Goal: Task Accomplishment & Management: Use online tool/utility

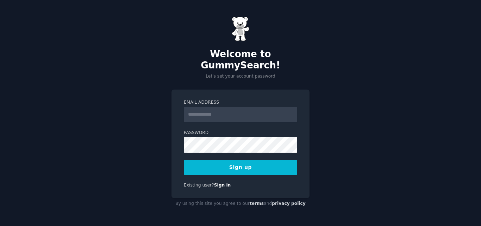
click at [229, 116] on form "Email Address Password Sign up" at bounding box center [240, 136] width 113 height 75
click at [225, 109] on input "Email Address" at bounding box center [240, 114] width 113 height 15
type input "**********"
click at [210, 160] on button "Sign up" at bounding box center [240, 167] width 113 height 15
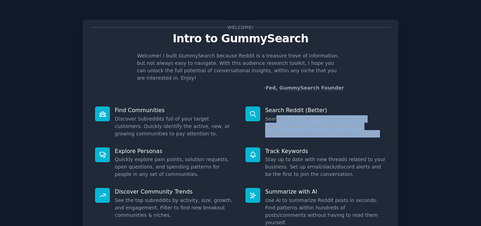
drag, startPoint x: 273, startPoint y: 112, endPoint x: 320, endPoint y: 127, distance: 49.6
click at [320, 127] on dd "Search Reddit posts & comments for any keyword. Zoom in with advanced query par…" at bounding box center [325, 126] width 121 height 22
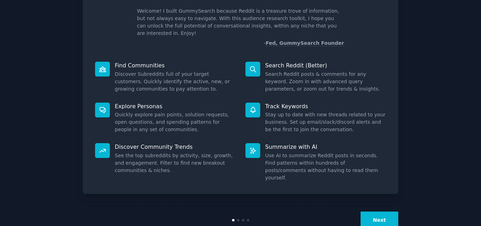
scroll to position [50, 0]
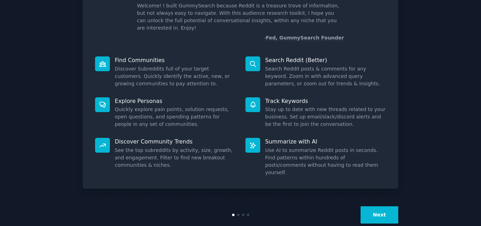
click at [361, 206] on div "Next" at bounding box center [345, 214] width 105 height 17
click at [370, 206] on button "Next" at bounding box center [379, 214] width 38 height 17
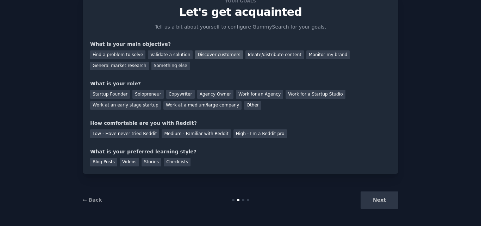
click at [221, 52] on div "Discover customers" at bounding box center [218, 54] width 47 height 9
click at [127, 53] on div "Find a problem to solve" at bounding box center [117, 54] width 55 height 9
click at [213, 55] on div "Discover customers" at bounding box center [218, 54] width 47 height 9
click at [115, 94] on div "Startup Founder" at bounding box center [110, 94] width 40 height 9
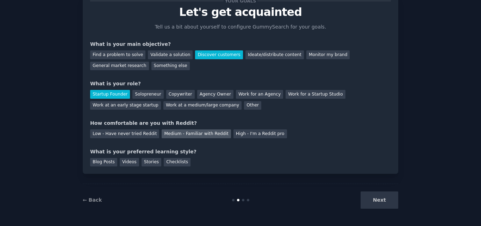
click at [190, 133] on div "Medium - Familiar with Reddit" at bounding box center [195, 133] width 69 height 9
click at [236, 132] on div "High - I'm a Reddit pro" at bounding box center [259, 133] width 53 height 9
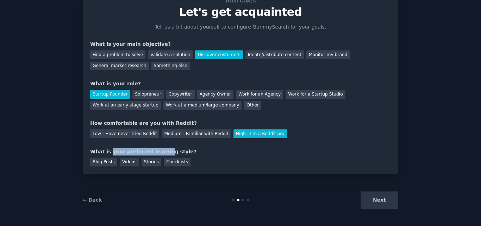
drag, startPoint x: 108, startPoint y: 154, endPoint x: 156, endPoint y: 155, distance: 47.9
click at [156, 155] on div "What is your preferred learning style?" at bounding box center [240, 151] width 300 height 7
click at [381, 200] on div "Next" at bounding box center [345, 199] width 105 height 17
click at [101, 160] on div "Blog Posts" at bounding box center [103, 162] width 27 height 9
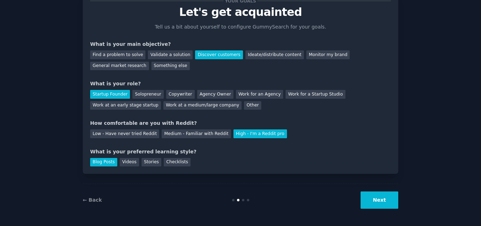
click at [384, 195] on button "Next" at bounding box center [379, 199] width 38 height 17
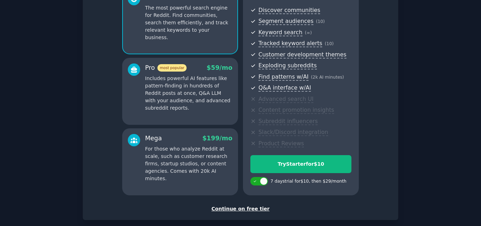
scroll to position [68, 0]
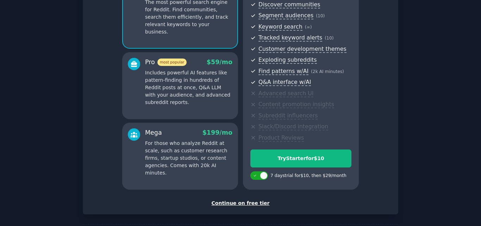
click at [240, 201] on div "Continue on free tier" at bounding box center [240, 202] width 300 height 7
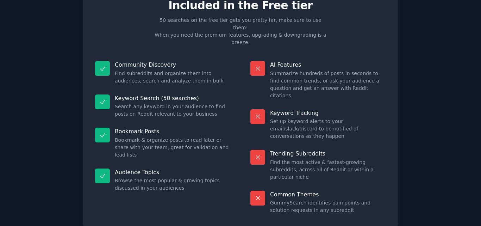
scroll to position [49, 0]
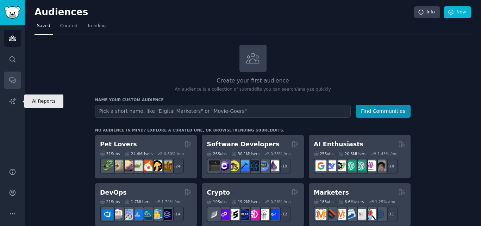
click at [11, 78] on icon "Sidebar" at bounding box center [12, 81] width 6 height 6
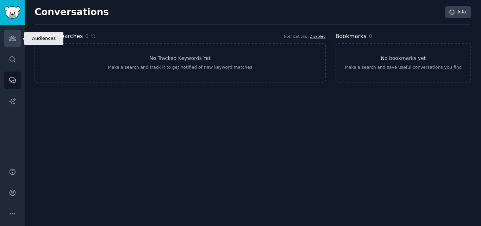
click at [12, 38] on icon "Sidebar" at bounding box center [12, 38] width 6 height 5
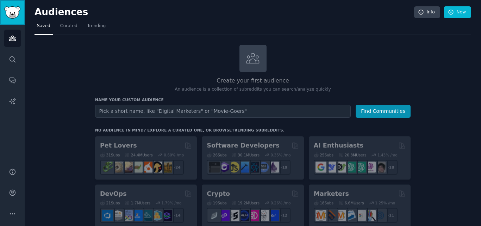
click at [13, 17] on img "Sidebar" at bounding box center [12, 12] width 16 height 12
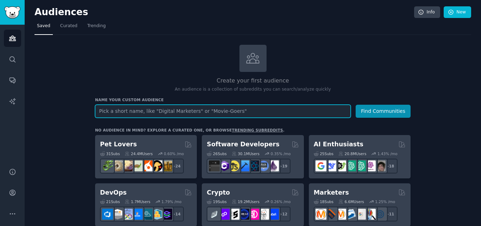
click at [224, 116] on input "text" at bounding box center [222, 110] width 255 height 13
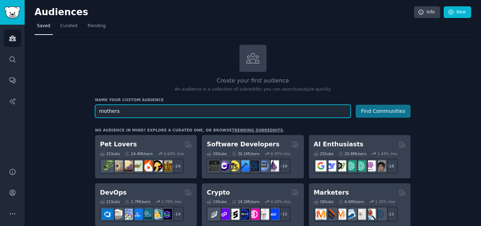
type input "mothers"
type input "baby photoshoots"
click at [355, 104] on button "Find Communities" at bounding box center [382, 110] width 55 height 13
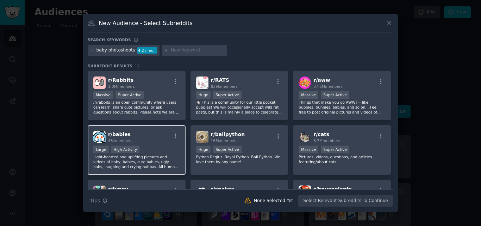
click at [118, 134] on span "r/ babies" at bounding box center [119, 134] width 23 height 6
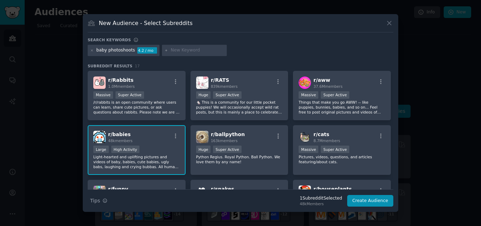
click at [126, 136] on span "r/ babies" at bounding box center [119, 134] width 23 height 6
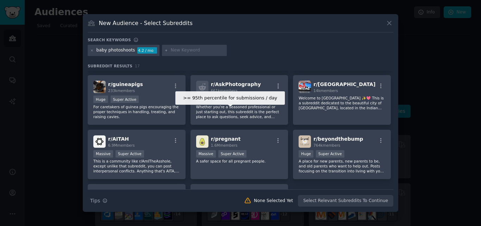
scroll to position [176, 0]
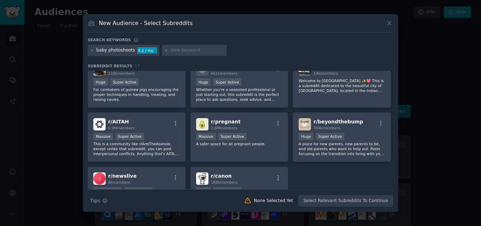
drag, startPoint x: 227, startPoint y: 115, endPoint x: 431, endPoint y: 94, distance: 205.1
click at [431, 94] on div at bounding box center [240, 113] width 481 height 226
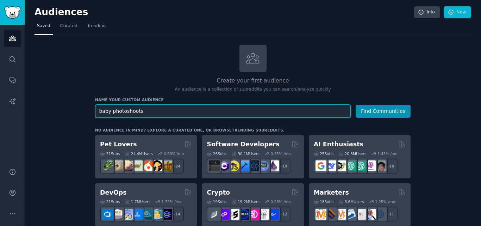
click at [151, 112] on input "baby photoshoots" at bounding box center [222, 110] width 255 height 13
click at [166, 114] on input "baby photoshoots" at bounding box center [222, 110] width 255 height 13
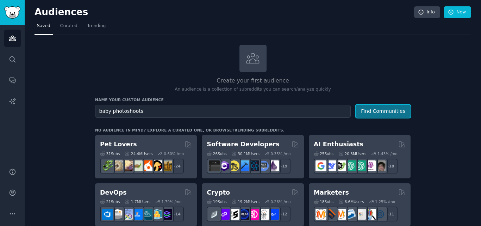
click at [380, 110] on button "Find Communities" at bounding box center [382, 110] width 55 height 13
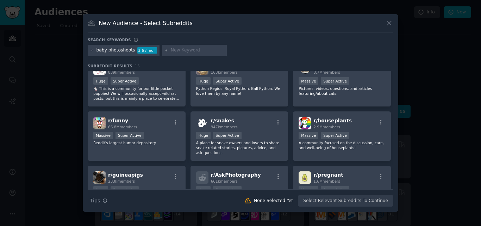
scroll to position [70, 0]
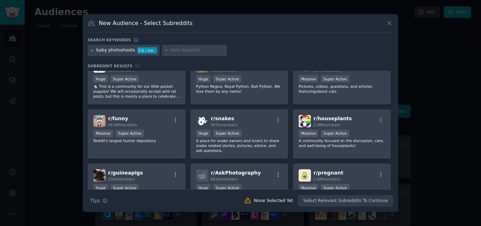
click at [92, 50] on icon at bounding box center [92, 51] width 4 height 4
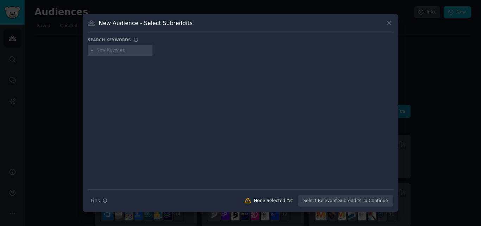
click at [122, 52] on input "text" at bounding box center [122, 50] width 53 height 6
type input "p"
type input "baby photography"
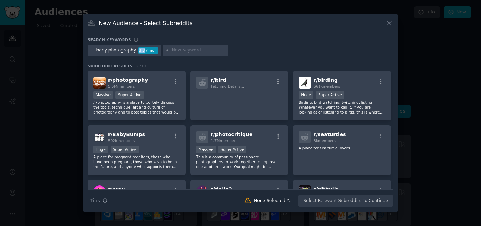
drag, startPoint x: 135, startPoint y: 50, endPoint x: 139, endPoint y: 49, distance: 4.4
click at [139, 49] on div "3.3 / mo" at bounding box center [148, 50] width 20 height 6
click at [91, 50] on icon at bounding box center [92, 51] width 4 height 4
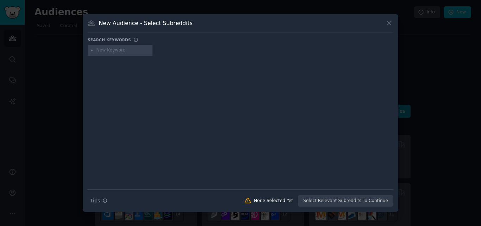
click at [110, 50] on input "text" at bounding box center [122, 50] width 53 height 6
type input "mothers looking for baby photoshoots"
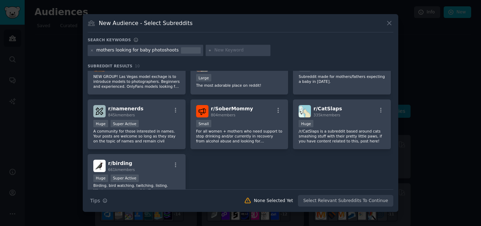
scroll to position [82, 0]
